Goal: Transaction & Acquisition: Subscribe to service/newsletter

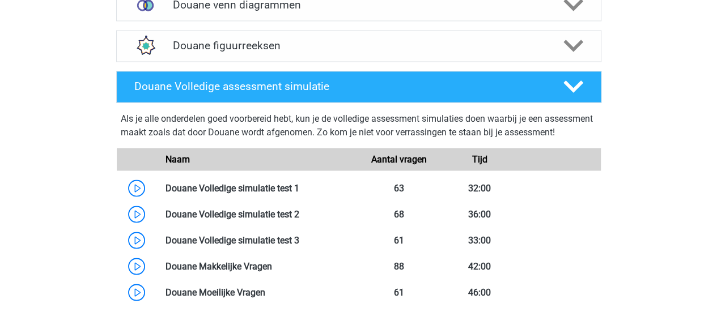
scroll to position [1020, 0]
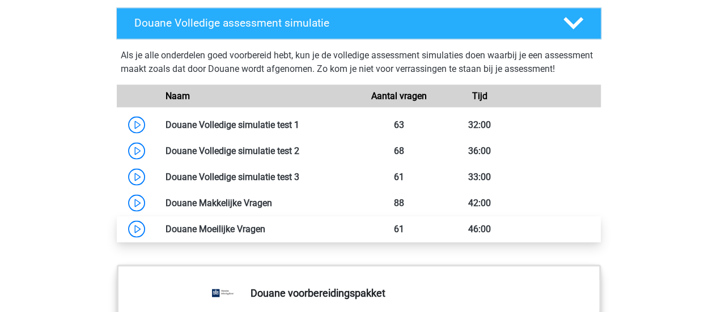
click at [265, 234] on link at bounding box center [265, 228] width 0 height 11
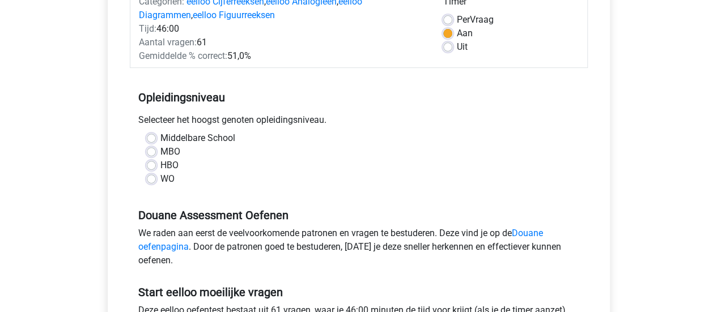
scroll to position [227, 0]
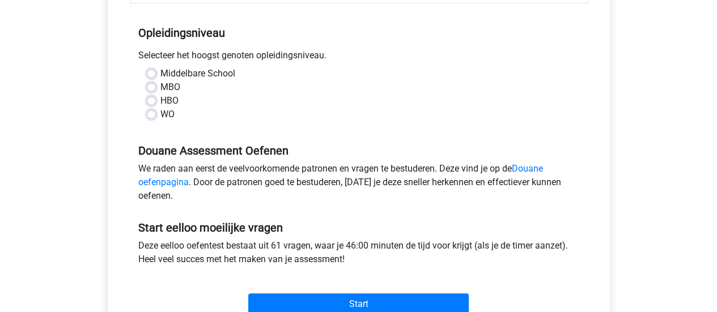
click at [160, 113] on label "WO" at bounding box center [167, 115] width 14 height 14
click at [150, 113] on input "WO" at bounding box center [151, 113] width 9 height 11
radio input "true"
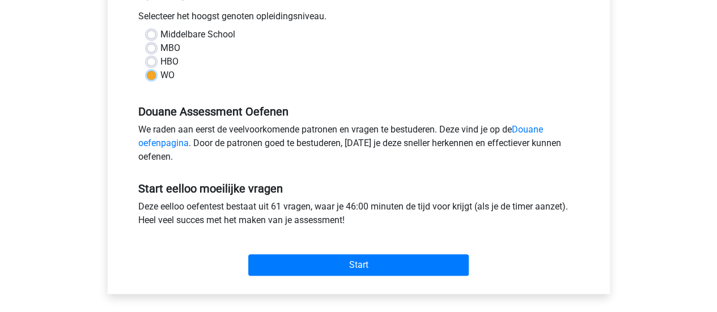
scroll to position [283, 0]
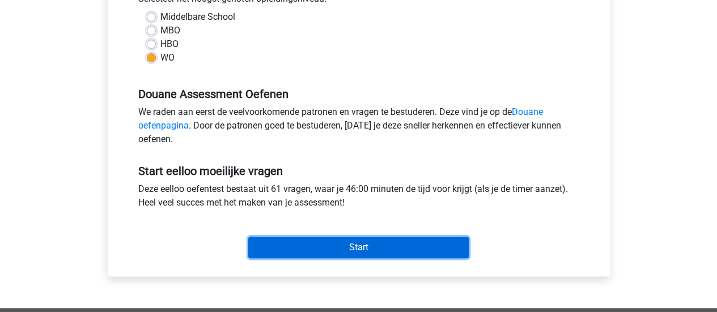
click at [359, 249] on input "Start" at bounding box center [358, 248] width 220 height 22
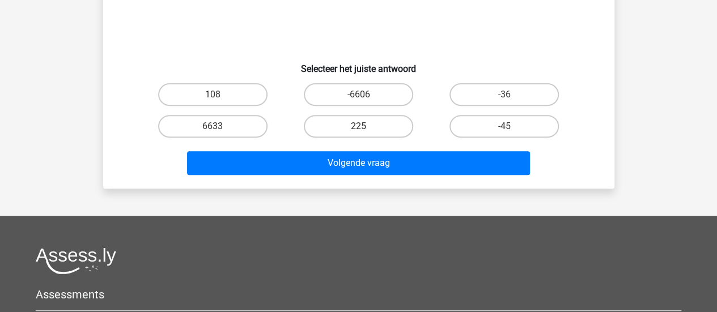
scroll to position [26, 0]
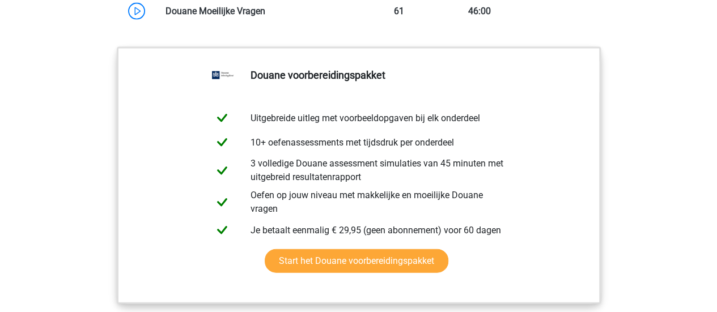
scroll to position [1303, 0]
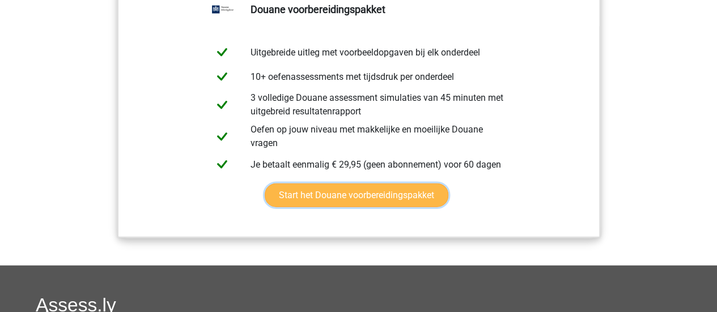
click at [369, 207] on link "Start het Douane voorbereidingspakket" at bounding box center [357, 196] width 184 height 24
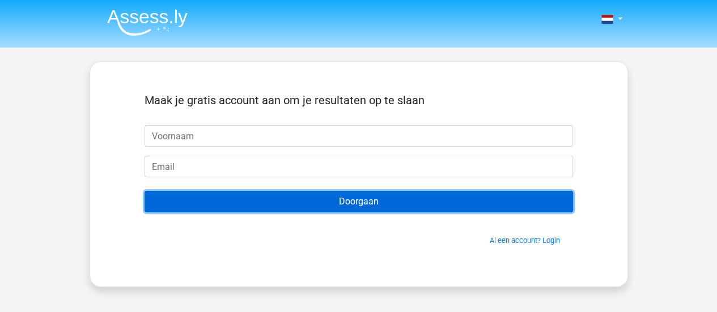
click at [361, 201] on input "Doorgaan" at bounding box center [358, 202] width 428 height 22
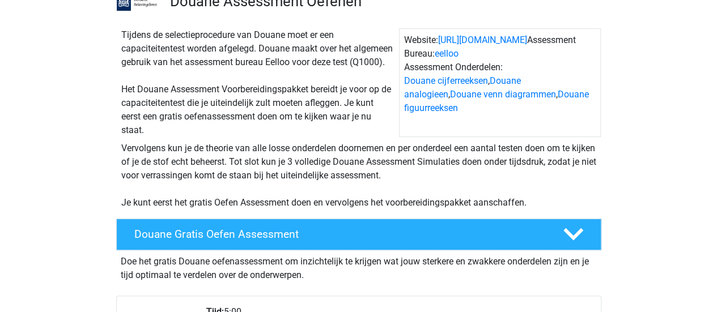
scroll to position [113, 0]
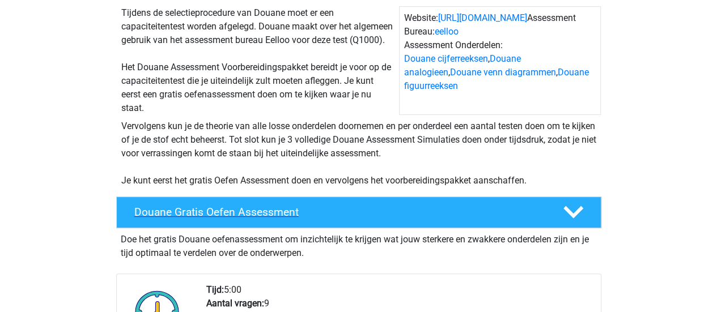
click at [297, 219] on h4 "Douane Gratis Oefen Assessment" at bounding box center [339, 212] width 410 height 13
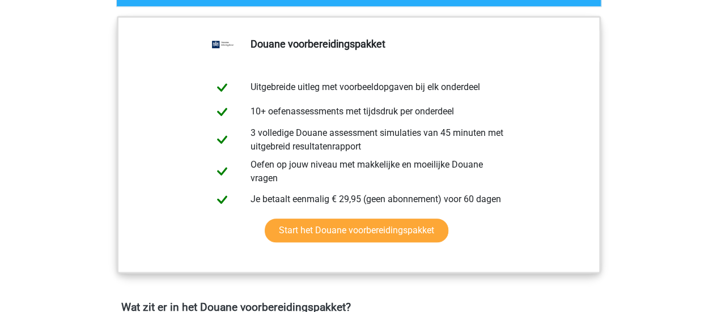
scroll to position [340, 0]
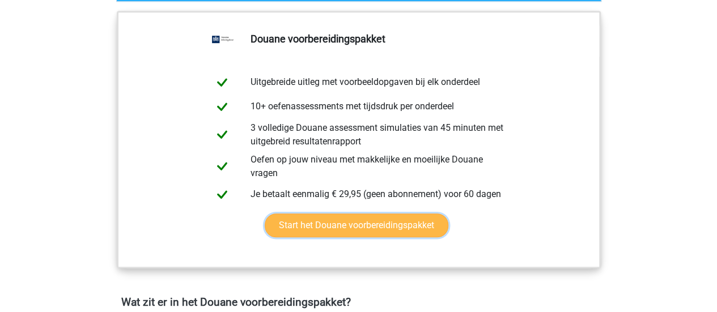
click at [298, 237] on link "Start het Douane voorbereidingspakket" at bounding box center [357, 226] width 184 height 24
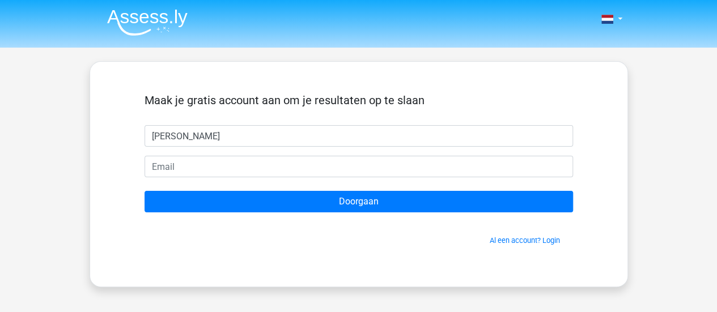
type input "[PERSON_NAME]"
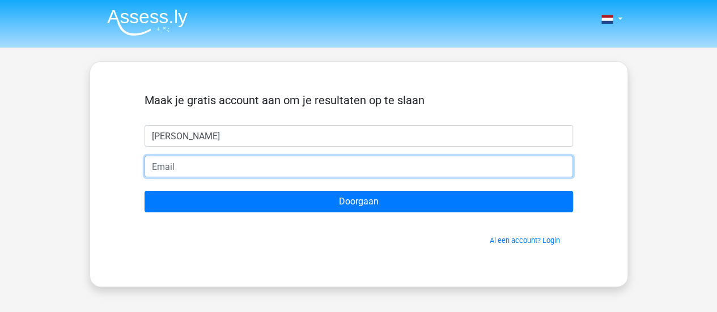
click at [255, 172] on input "email" at bounding box center [358, 167] width 428 height 22
type input "[EMAIL_ADDRESS][DOMAIN_NAME]"
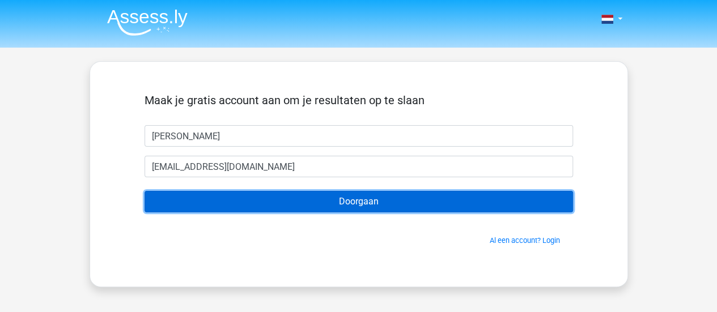
click at [339, 204] on input "Doorgaan" at bounding box center [358, 202] width 428 height 22
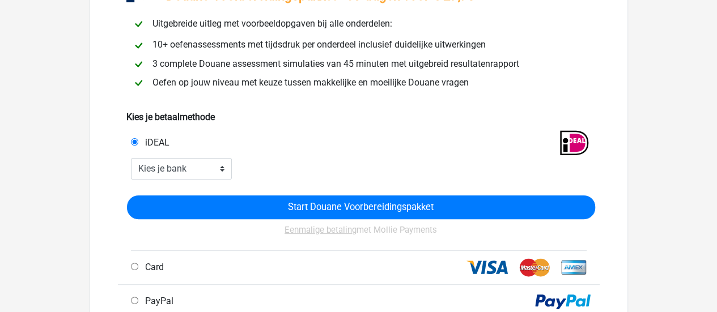
scroll to position [170, 0]
